Goal: Navigation & Orientation: Find specific page/section

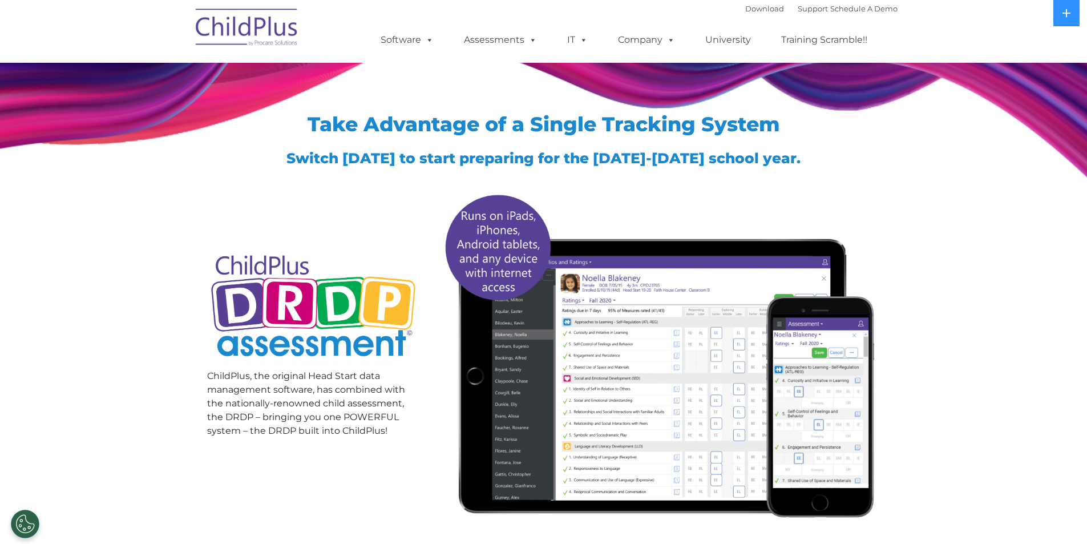
click at [241, 35] on img at bounding box center [247, 29] width 114 height 57
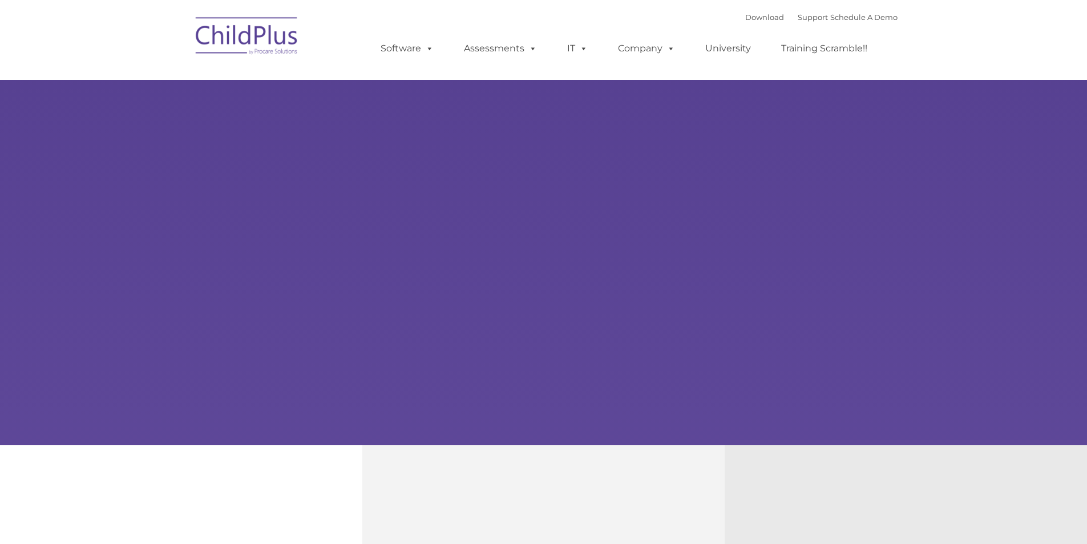
type input ""
click at [444, 215] on rs-slides "Learn More Request a Demo The Future of ChildPlus is Here! Boost your productiv…" at bounding box center [543, 222] width 1087 height 445
select select "MEDIUM"
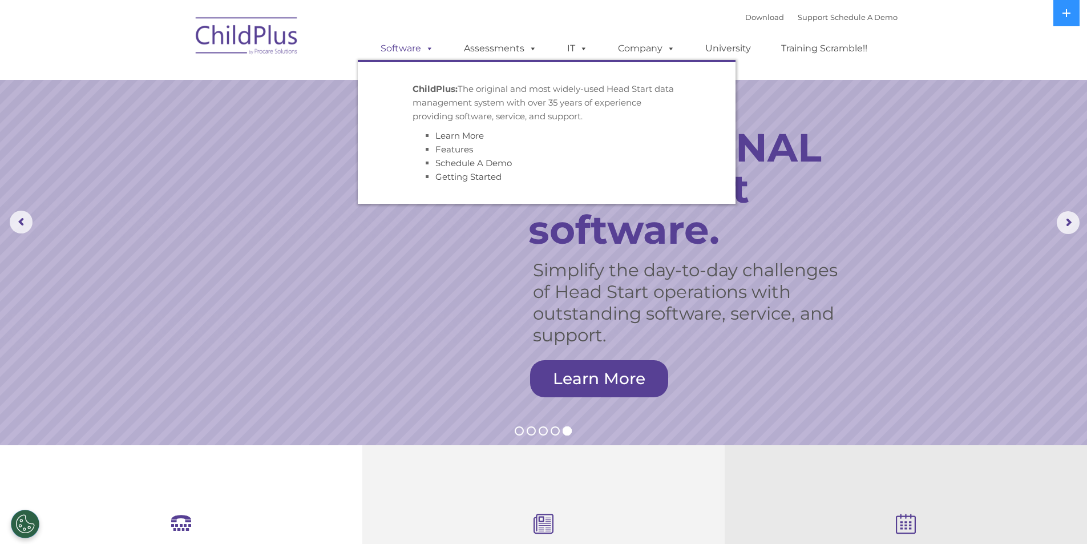
click at [432, 48] on span at bounding box center [427, 48] width 13 height 11
